Goal: Complete application form: Complete application form

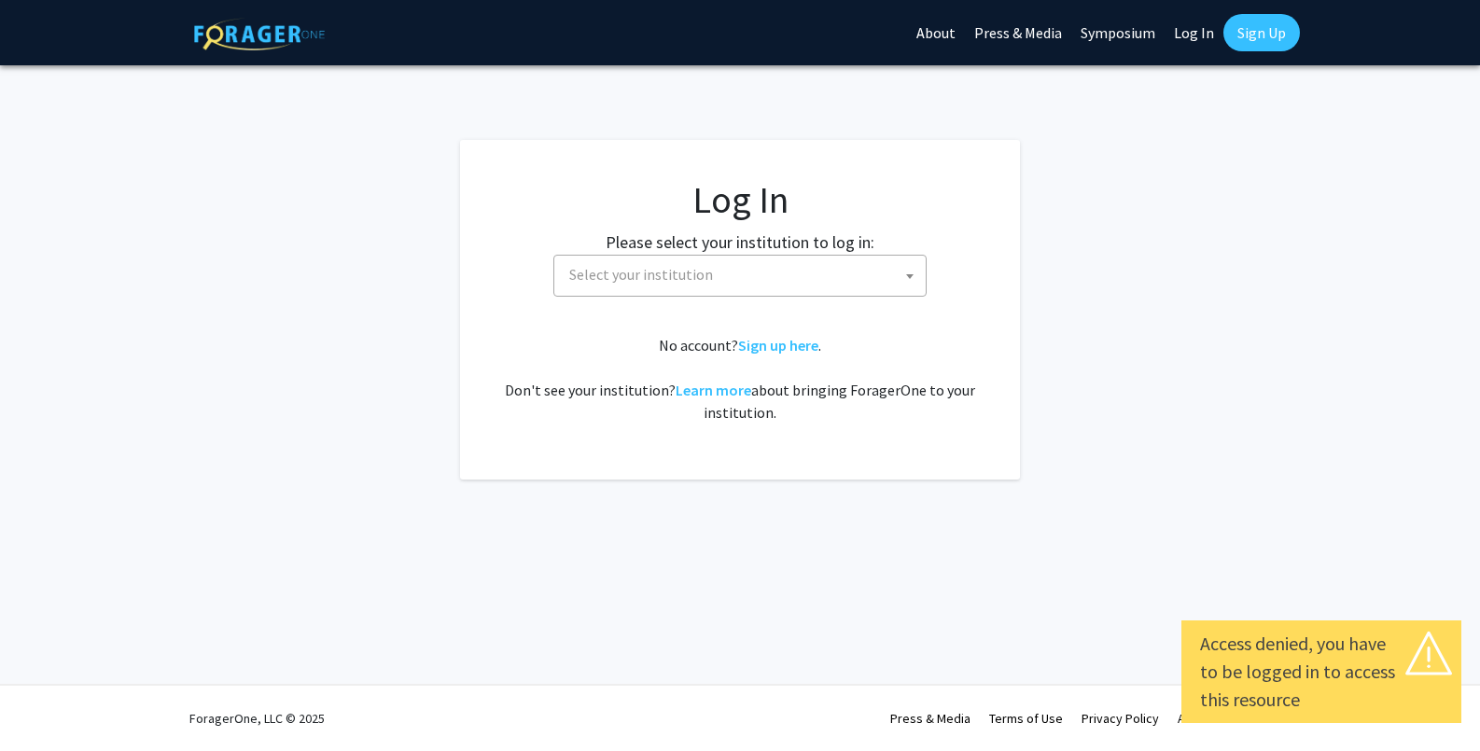
select select
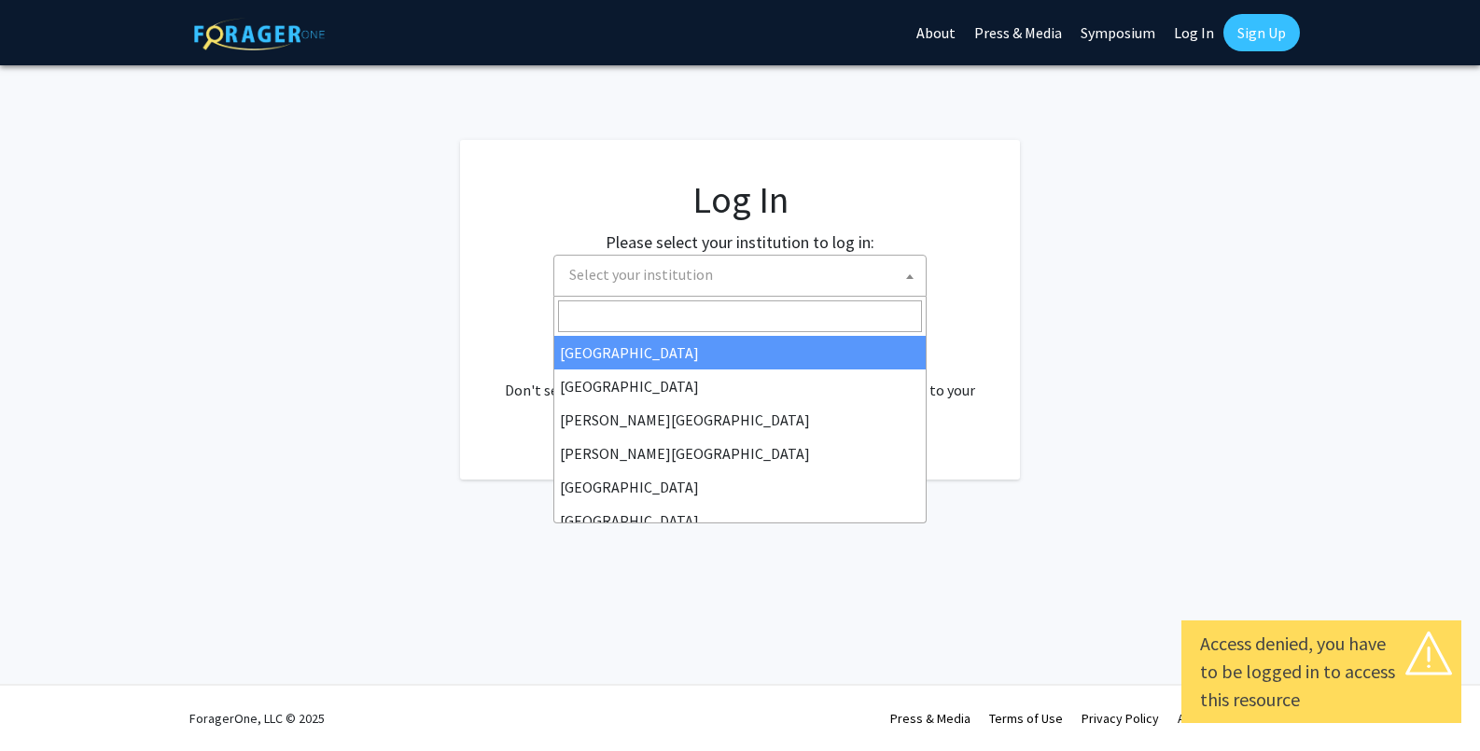
click at [716, 271] on span "Select your institution" at bounding box center [744, 275] width 364 height 38
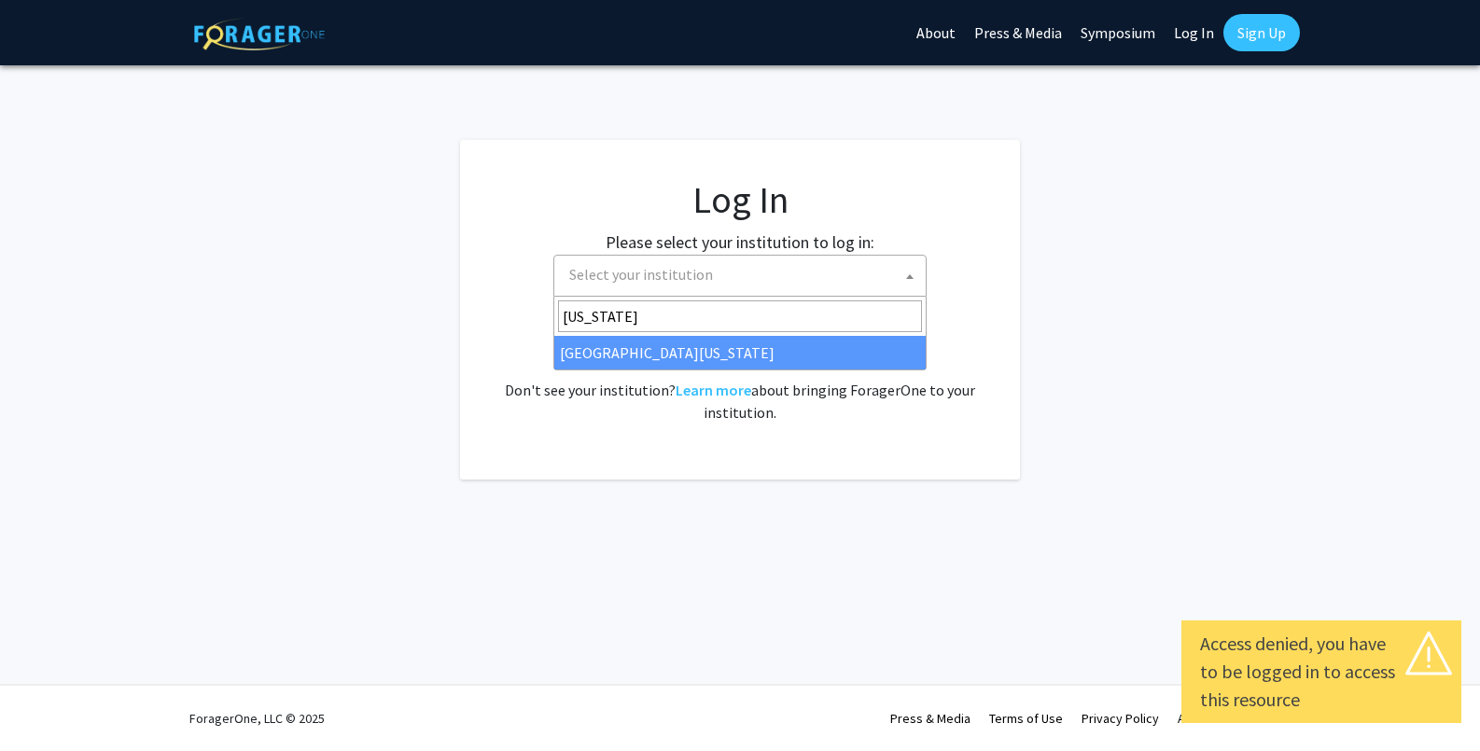
type input "[US_STATE]"
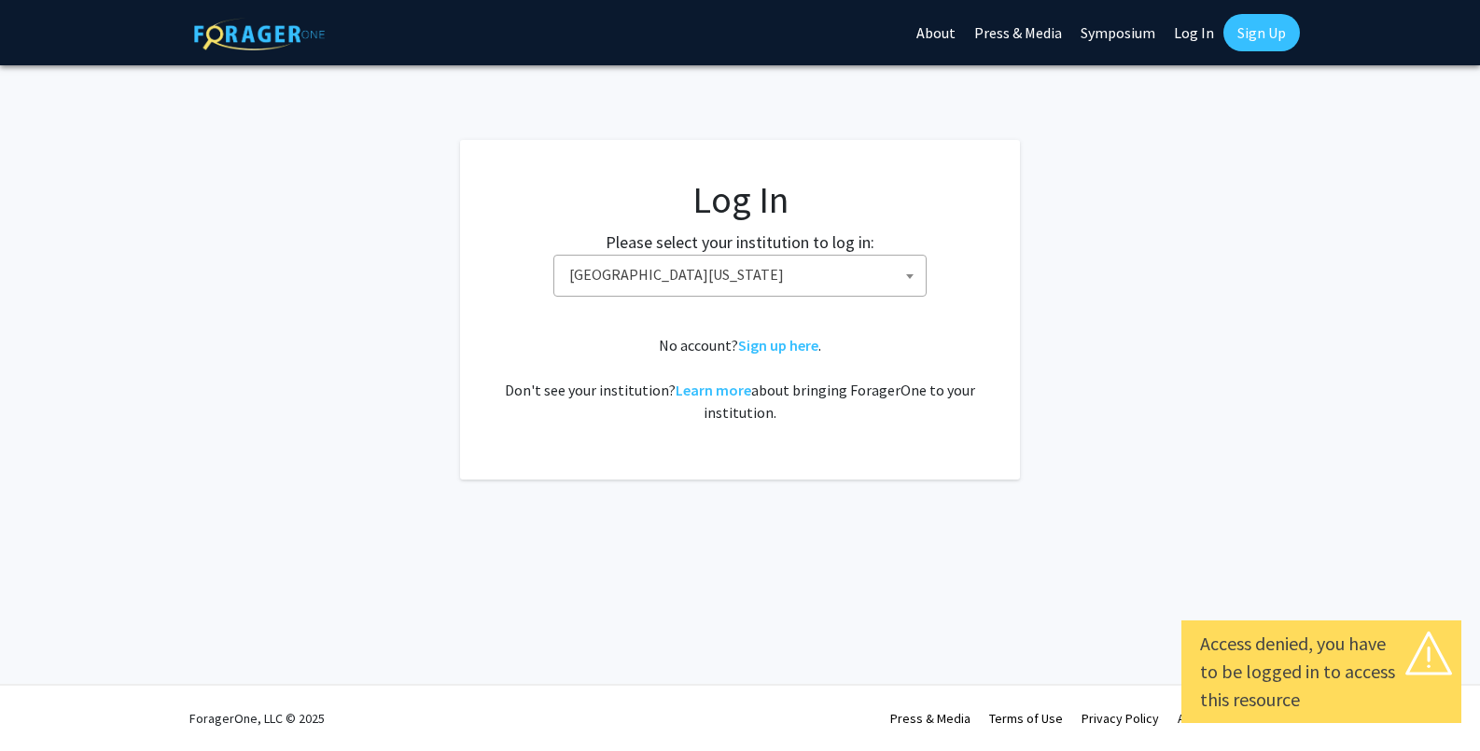
select select "33"
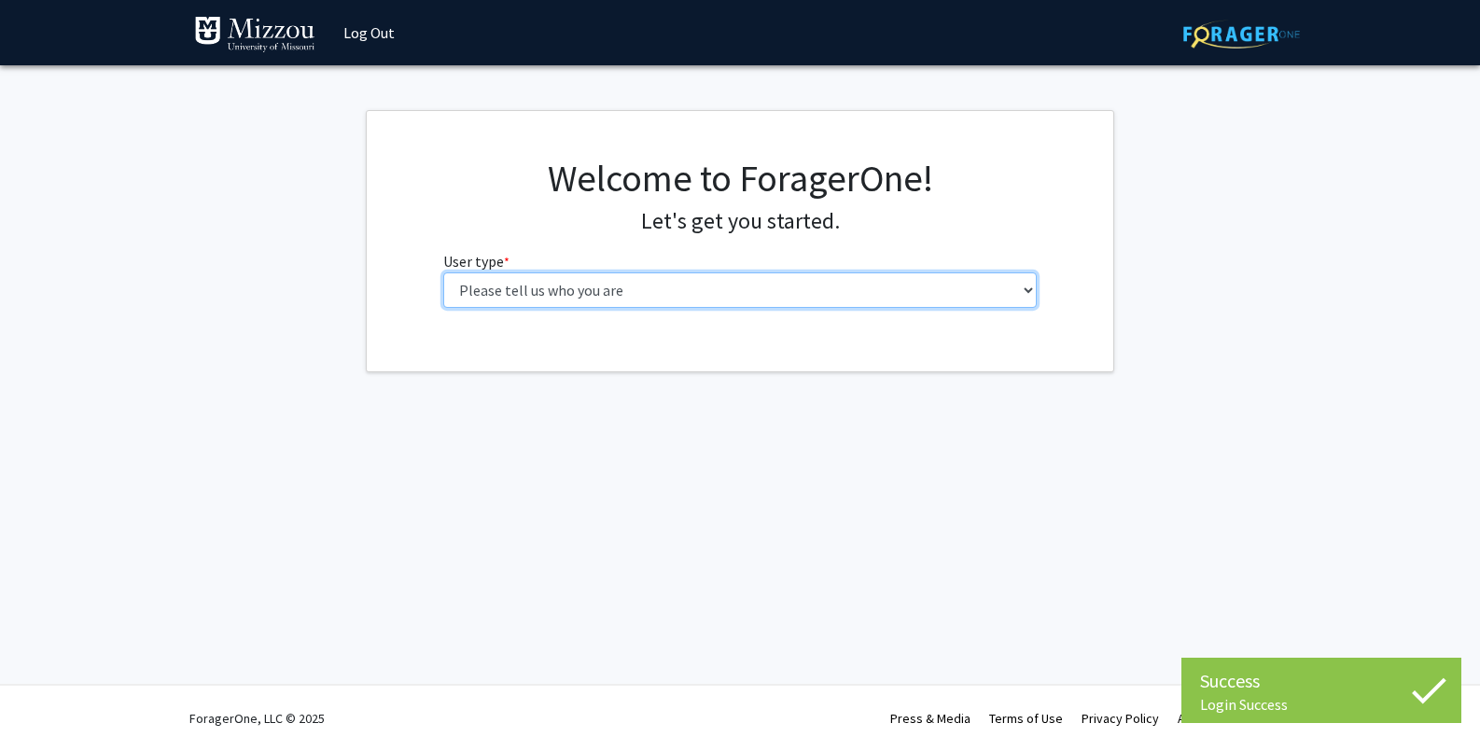
click at [642, 289] on select "Please tell us who you are Undergraduate Student Master's Student Doctoral Cand…" at bounding box center [740, 289] width 594 height 35
select select "5: faculty"
click at [443, 272] on select "Please tell us who you are Undergraduate Student Master's Student Doctoral Cand…" at bounding box center [740, 289] width 594 height 35
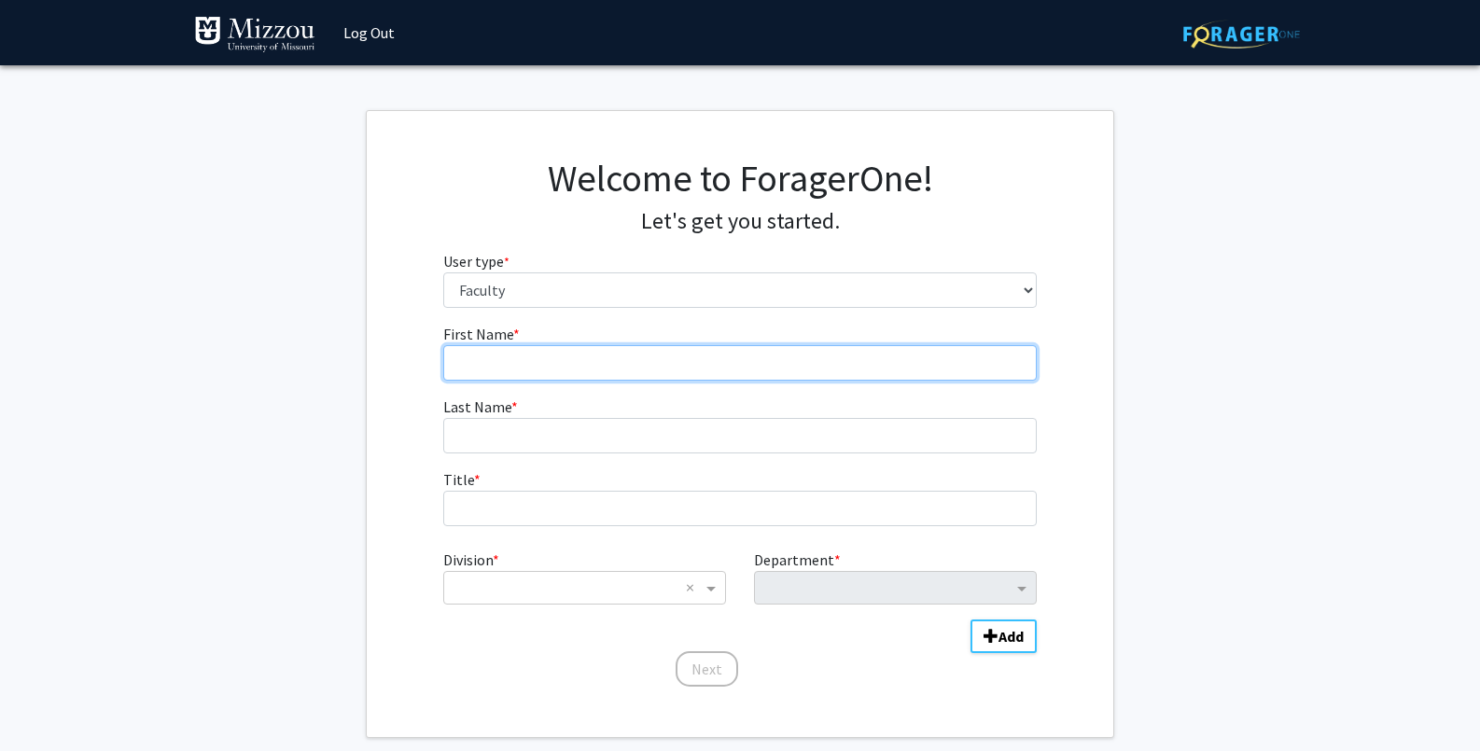
click at [608, 362] on input "First Name * required" at bounding box center [740, 362] width 594 height 35
type input "Joy"
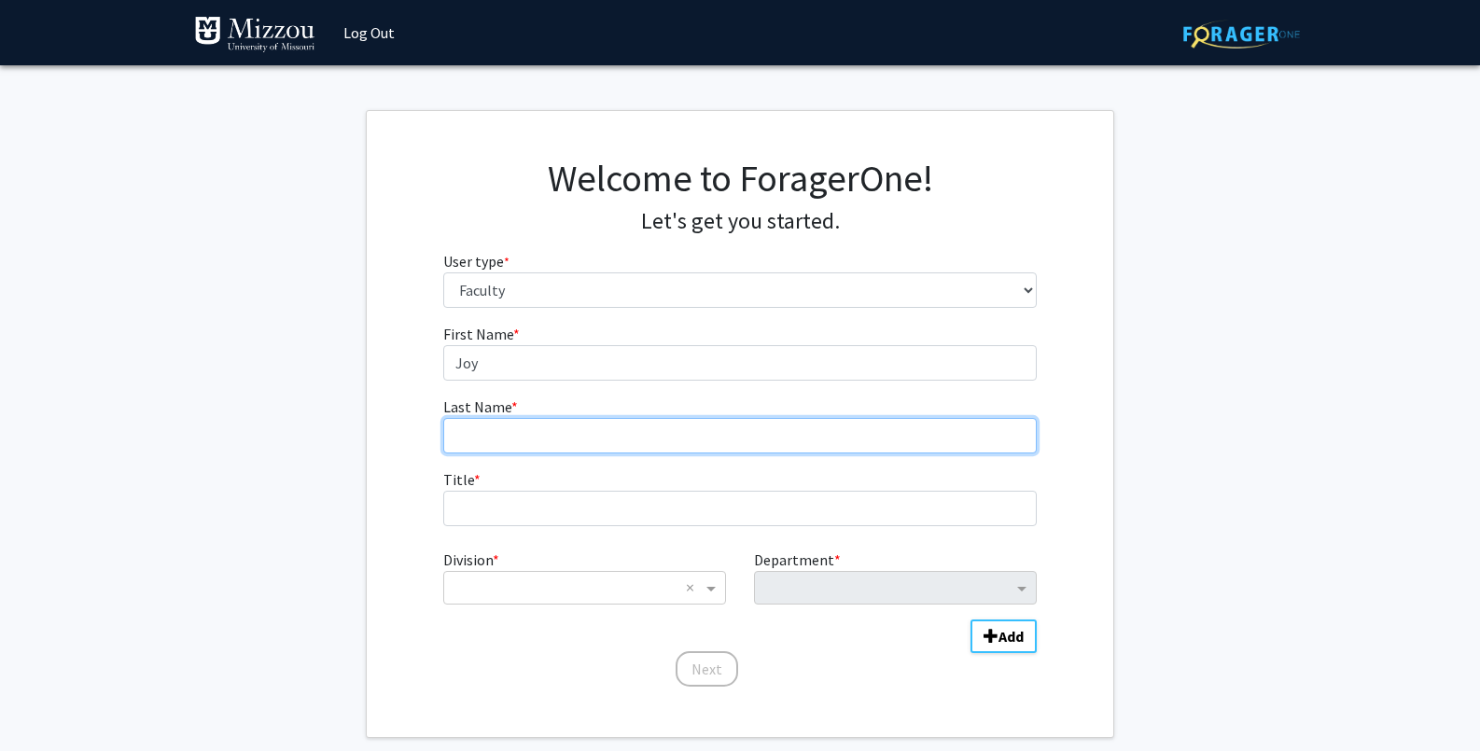
type input "Jenkins"
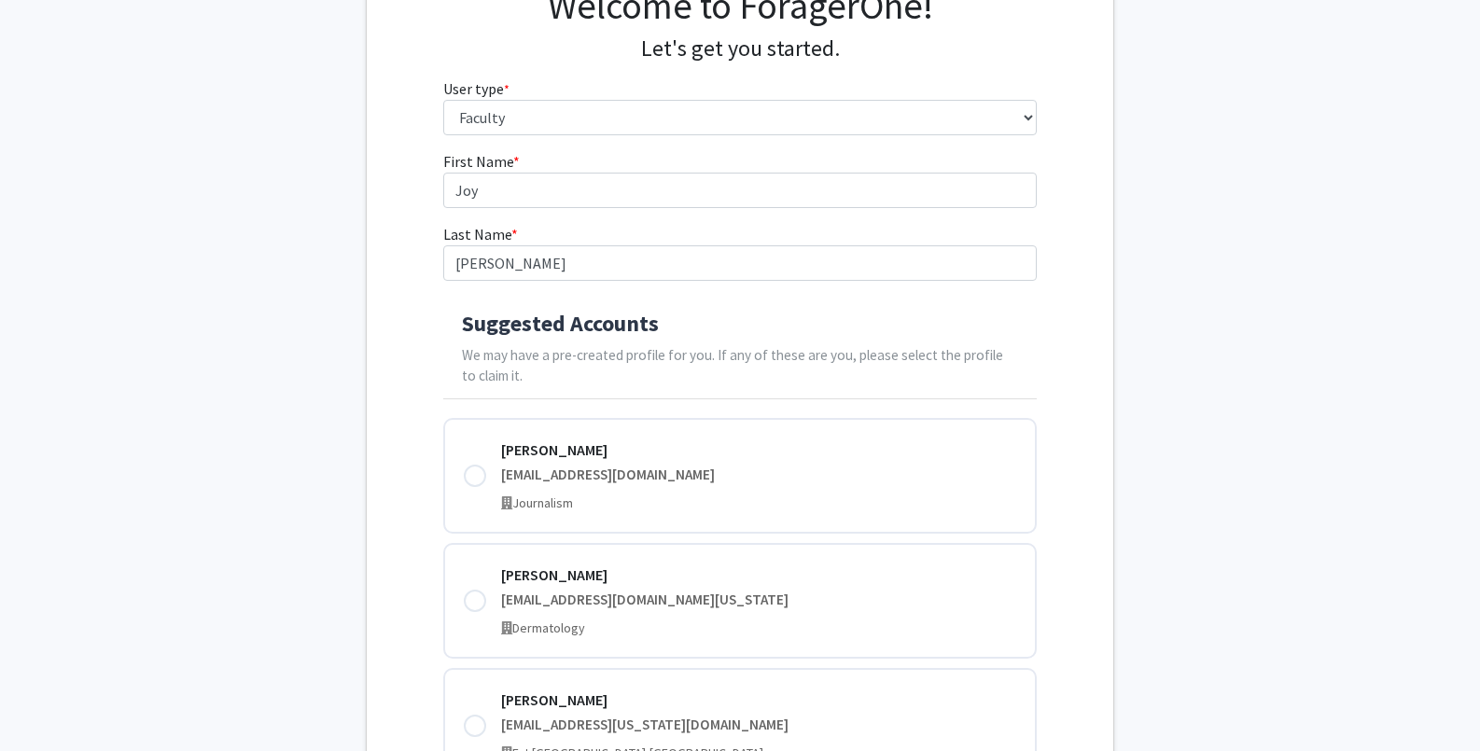
scroll to position [271, 0]
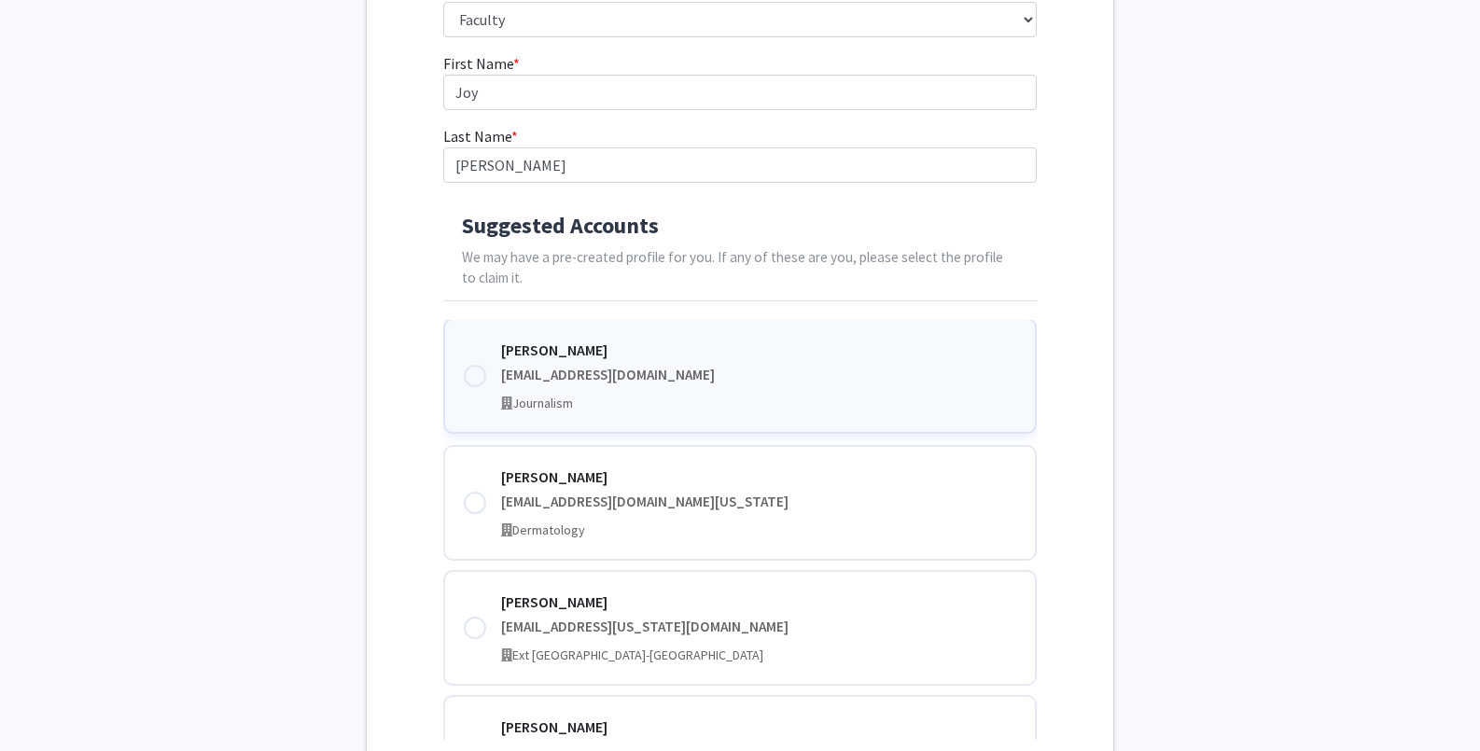
click at [556, 386] on div "Joy Jenkins joyjenkins@umsystem.edu Journalism" at bounding box center [759, 376] width 516 height 75
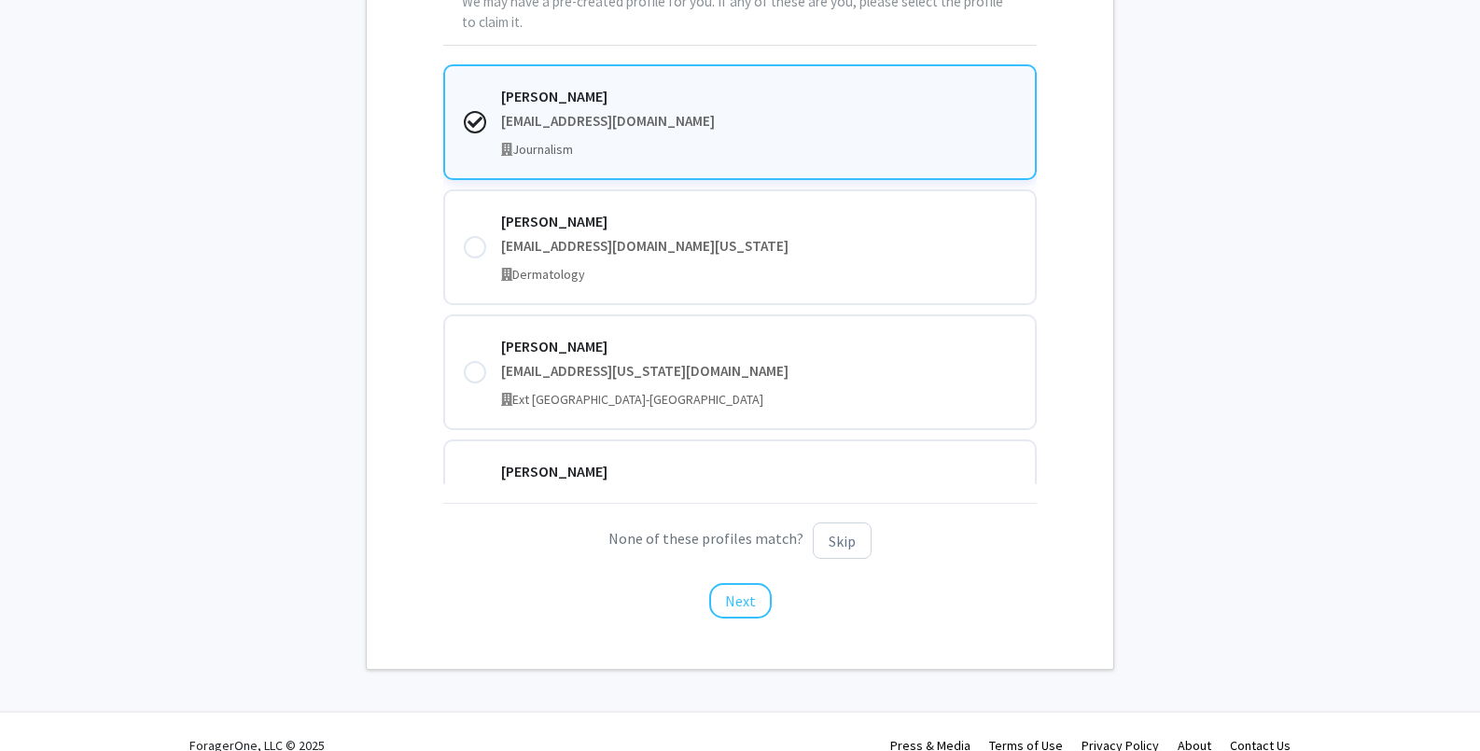
scroll to position [553, 0]
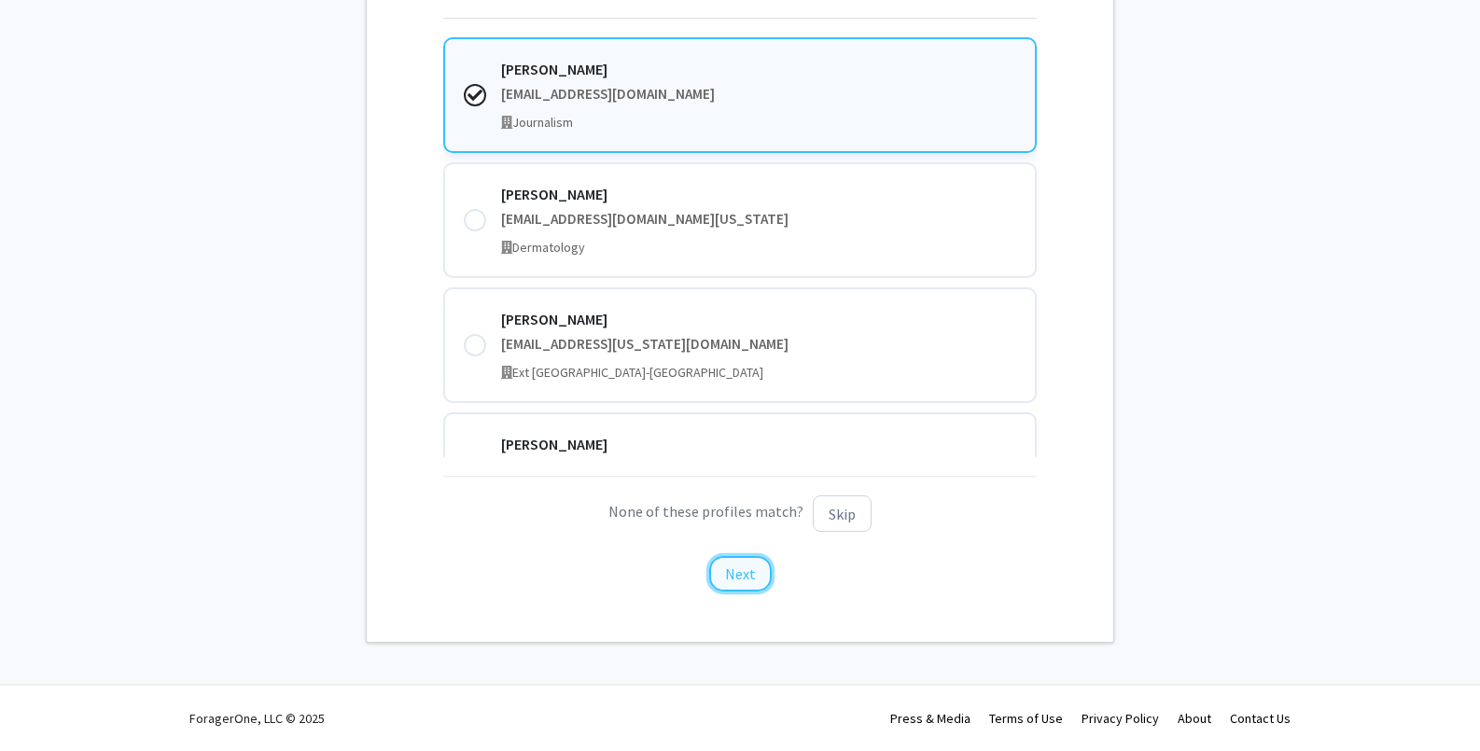
click at [744, 581] on button "Next" at bounding box center [740, 573] width 63 height 35
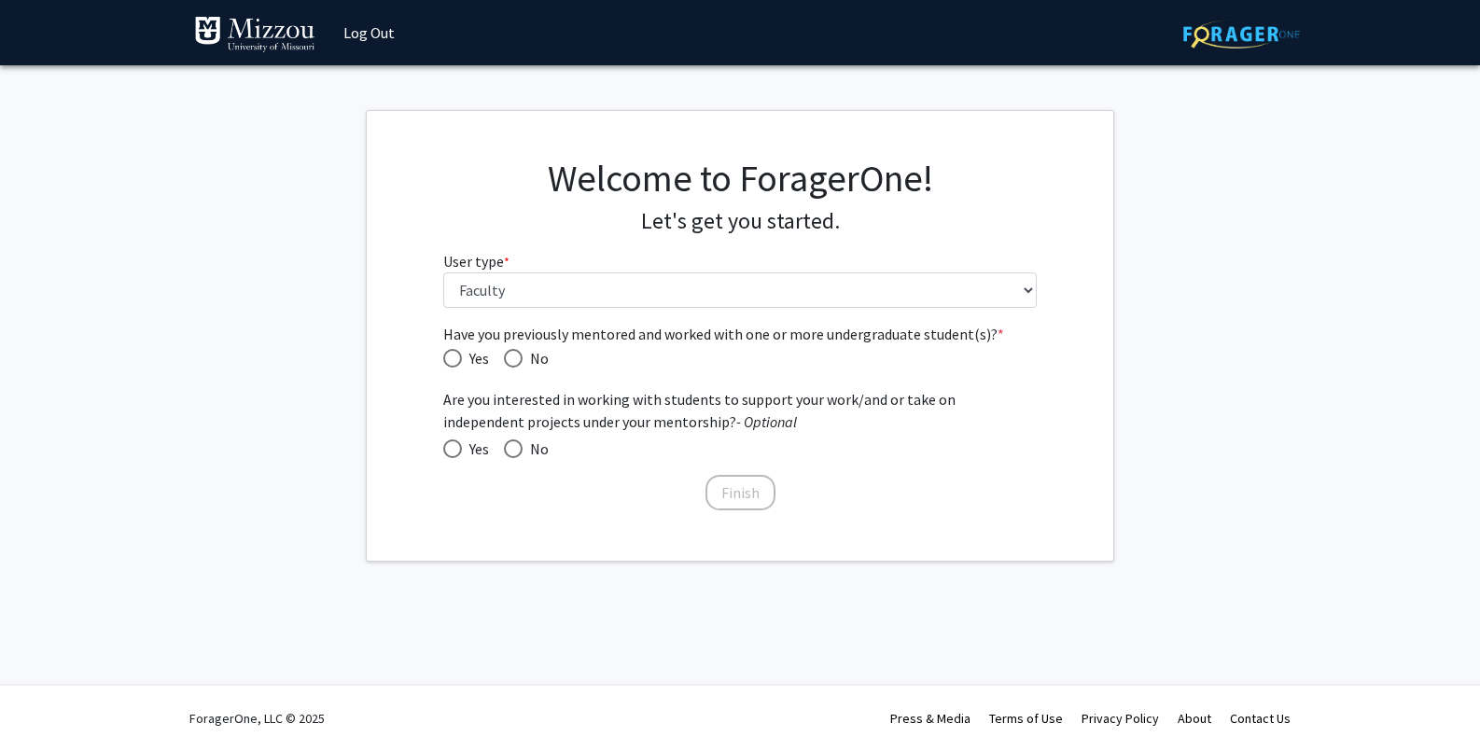
scroll to position [0, 0]
click at [447, 352] on span "Have you previously mentored and worked with one or more undergraduate student(…" at bounding box center [452, 358] width 19 height 19
click at [447, 352] on input "Yes" at bounding box center [452, 358] width 19 height 19
radio input "true"
click at [453, 449] on span at bounding box center [452, 448] width 19 height 19
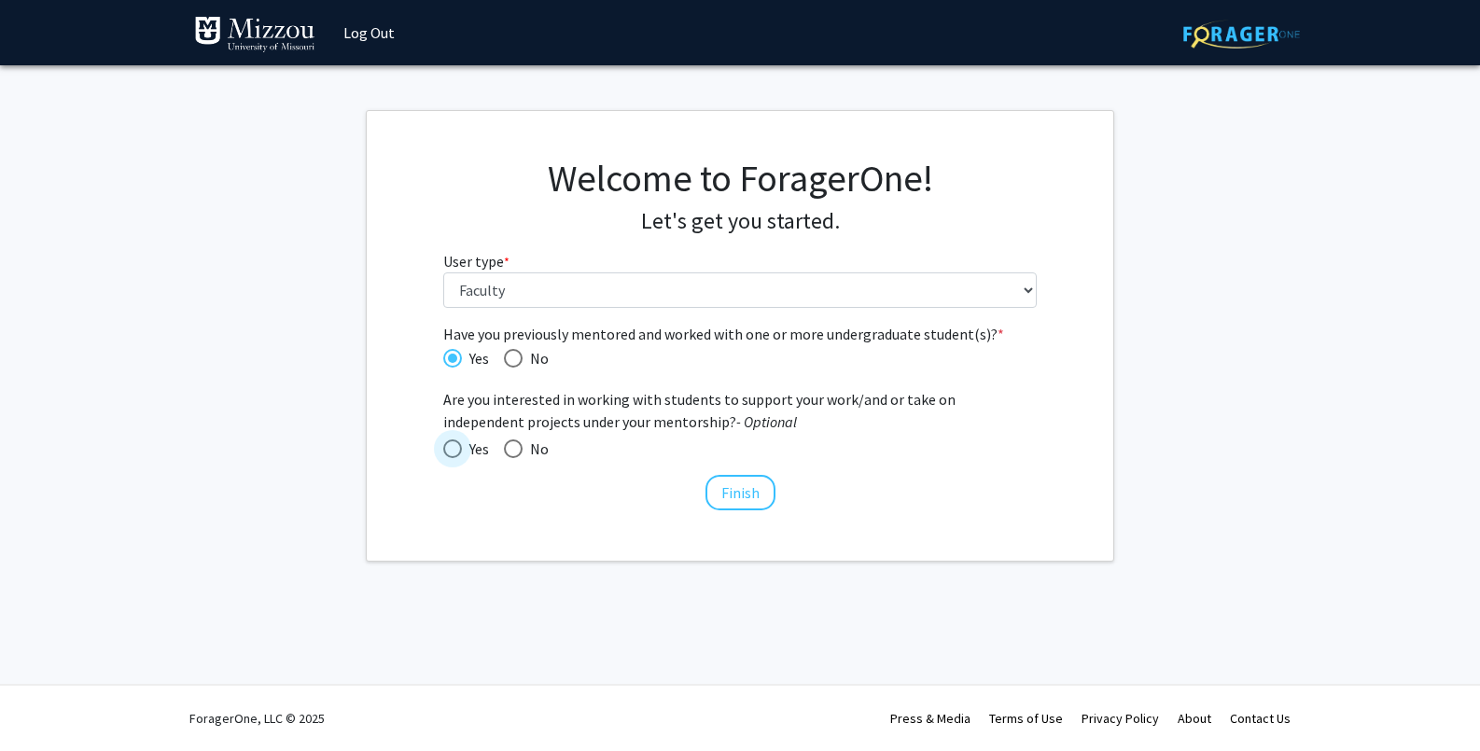
click at [453, 449] on input "Yes" at bounding box center [452, 448] width 19 height 19
radio input "true"
click at [751, 491] on button "Finish" at bounding box center [740, 492] width 70 height 35
